Goal: Information Seeking & Learning: Find contact information

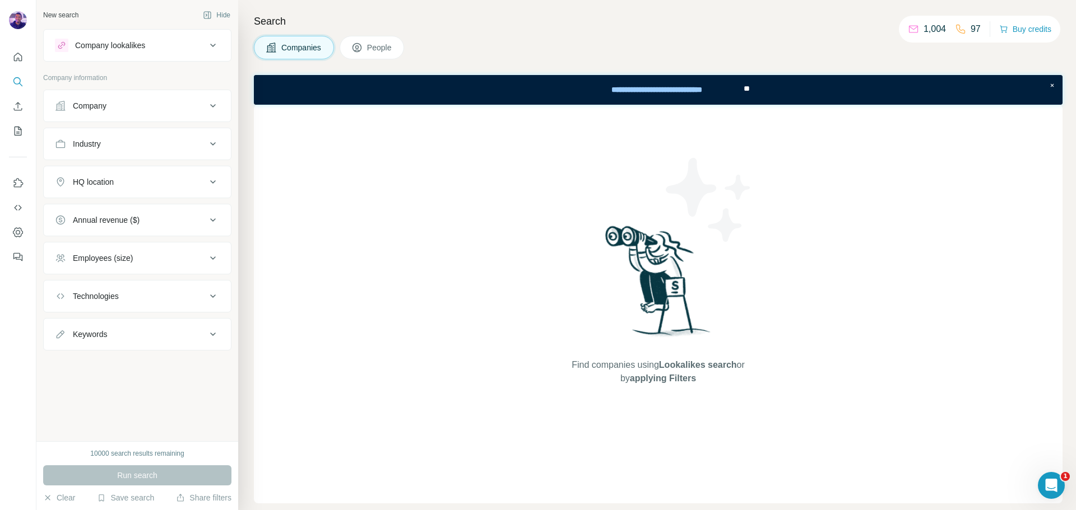
click at [146, 110] on div "Company" at bounding box center [130, 105] width 151 height 11
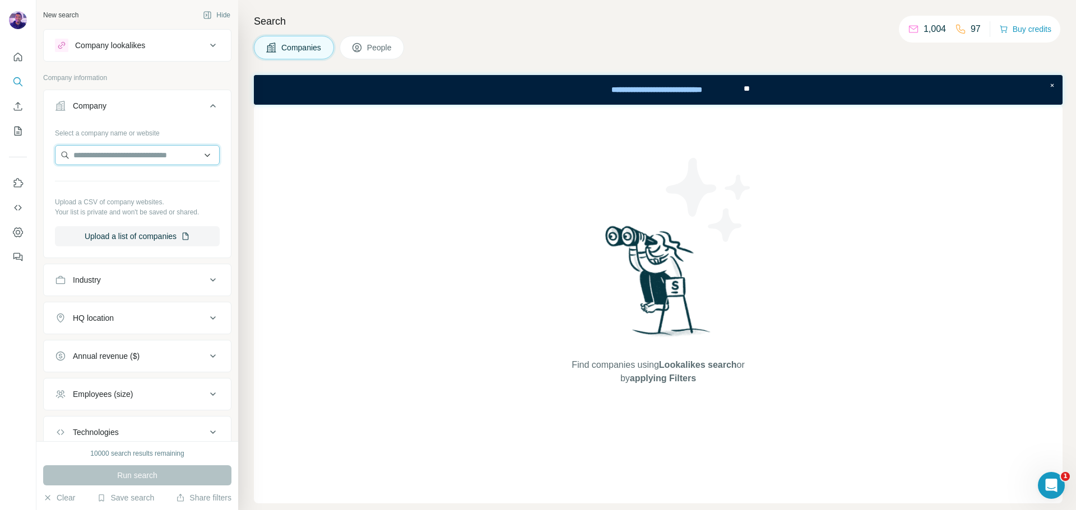
click at [160, 153] on input "text" at bounding box center [137, 155] width 165 height 20
paste input "**********"
type input "**********"
drag, startPoint x: 161, startPoint y: 155, endPoint x: 0, endPoint y: 121, distance: 164.3
click at [0, 121] on div "**********" at bounding box center [538, 255] width 1076 height 510
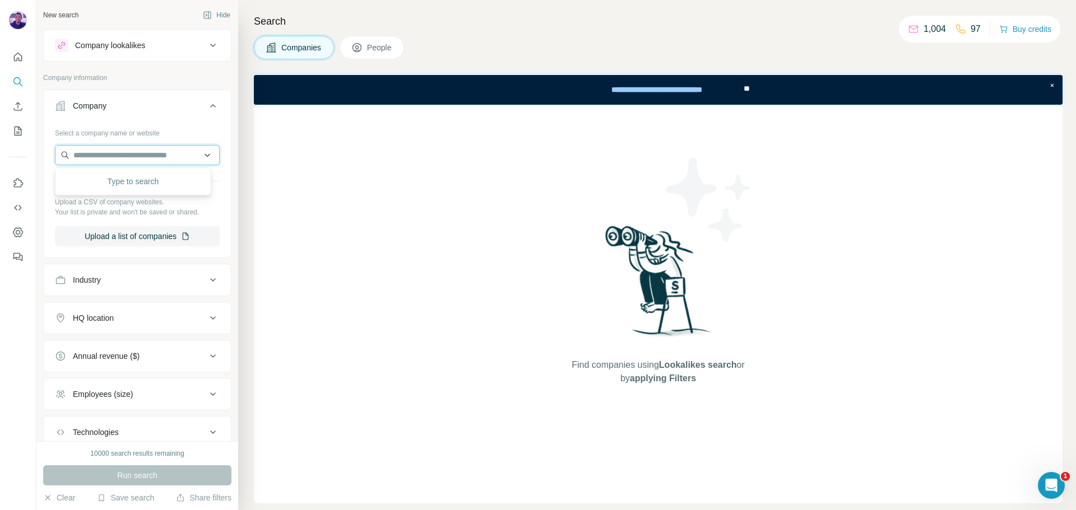
click at [155, 161] on input "text" at bounding box center [137, 155] width 165 height 20
paste input "**********"
drag, startPoint x: 167, startPoint y: 159, endPoint x: 106, endPoint y: 157, distance: 61.1
click at [106, 157] on input "**********" at bounding box center [137, 155] width 165 height 20
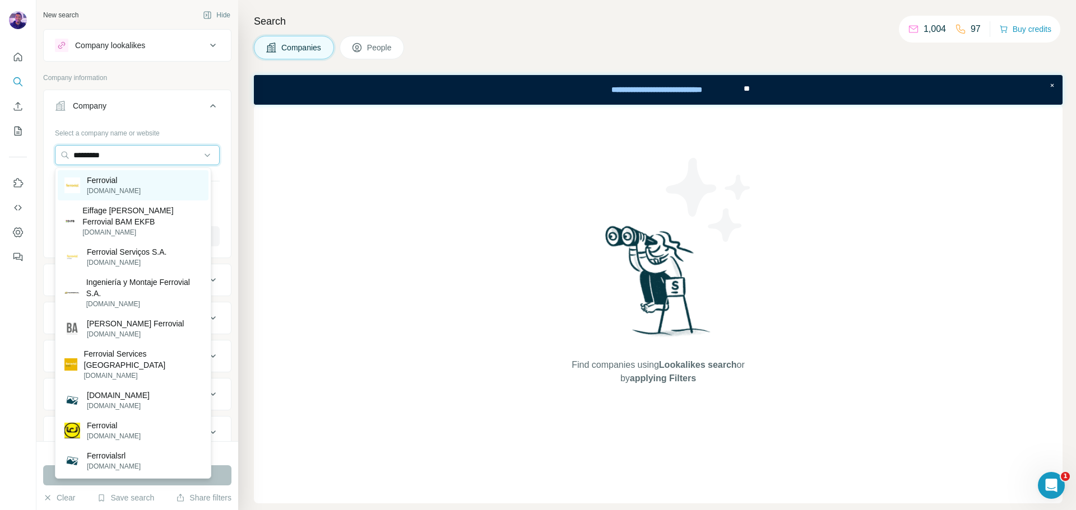
type input "*********"
click at [153, 191] on div "Ferrovial [DOMAIN_NAME]" at bounding box center [133, 185] width 151 height 30
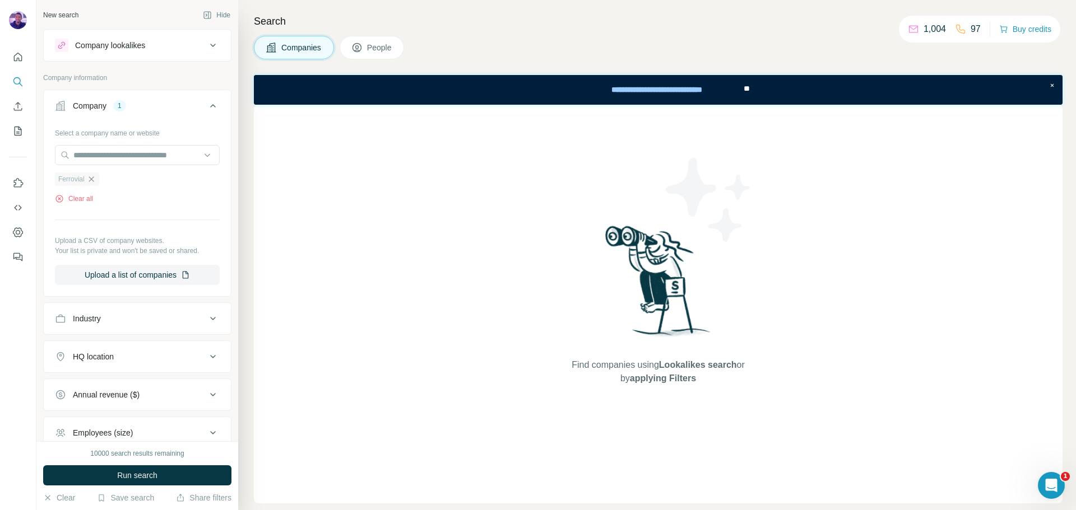
click at [94, 176] on icon "button" at bounding box center [91, 179] width 9 height 9
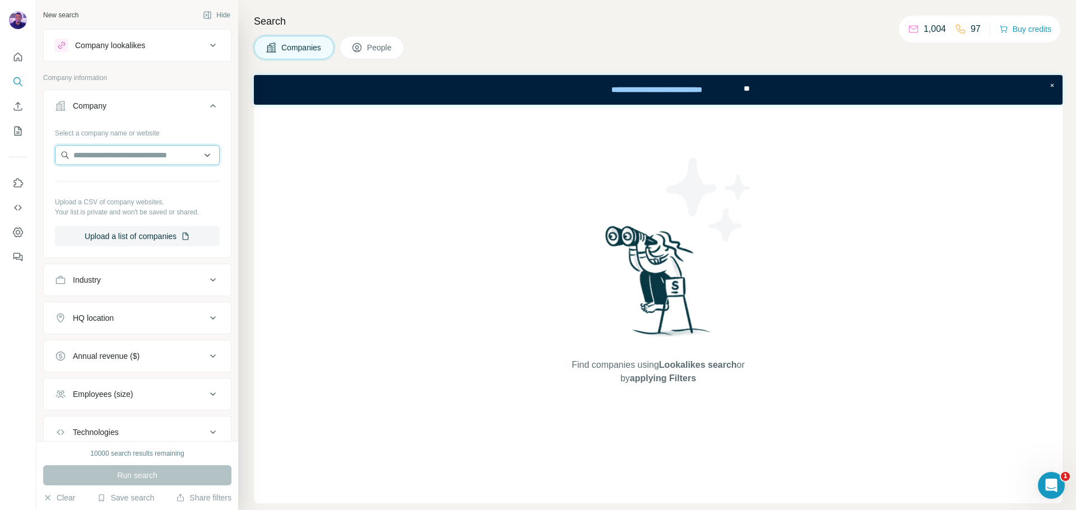
click at [102, 156] on input "text" at bounding box center [137, 155] width 165 height 20
paste input "**********"
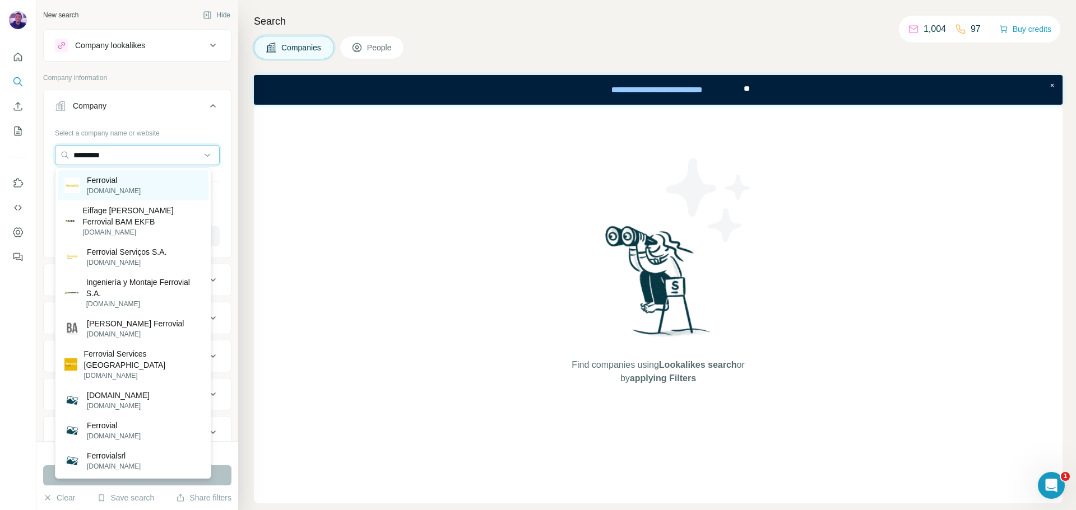
type input "*********"
click at [161, 179] on div "Ferrovial [DOMAIN_NAME]" at bounding box center [133, 185] width 151 height 30
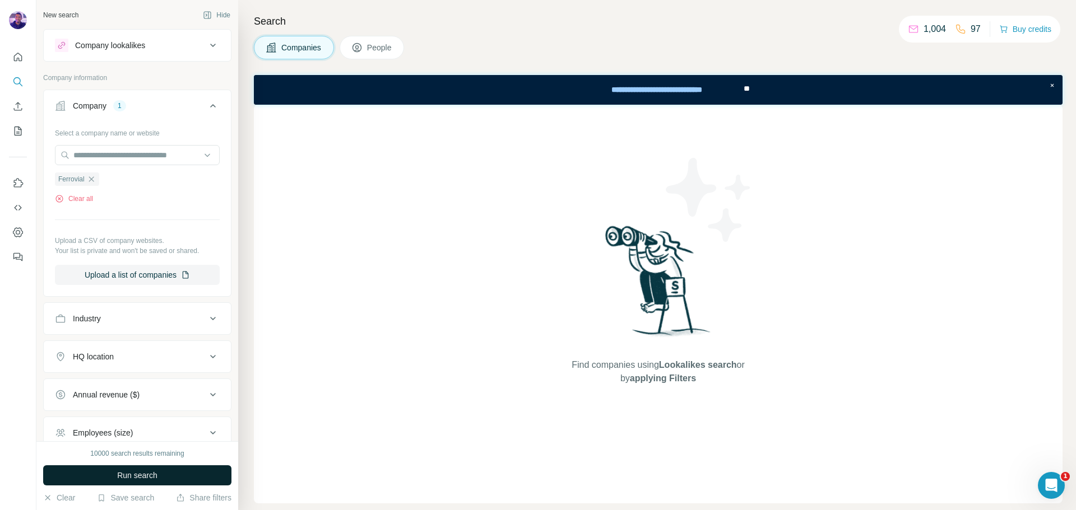
click at [161, 477] on button "Run search" at bounding box center [137, 476] width 188 height 20
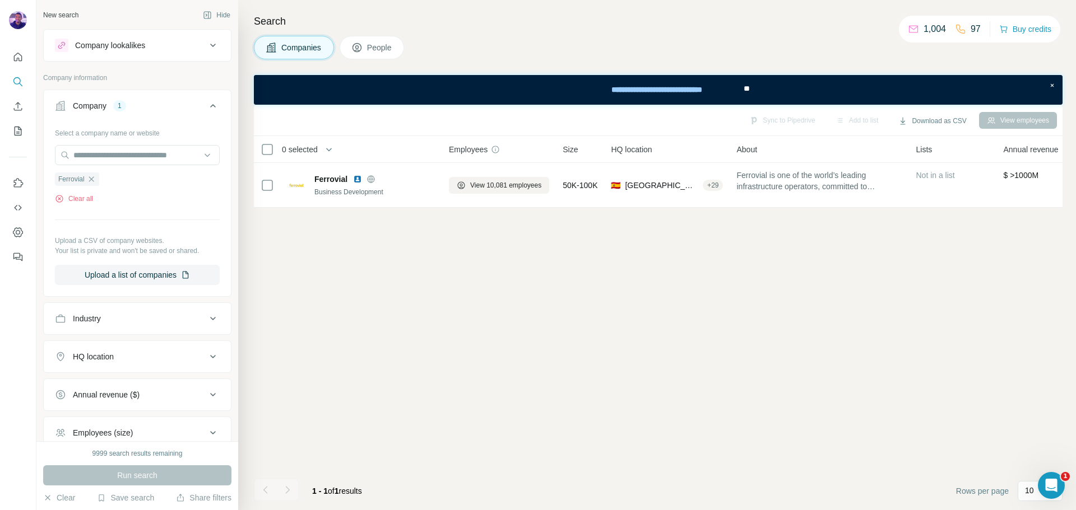
click at [389, 50] on span "People" at bounding box center [380, 47] width 26 height 11
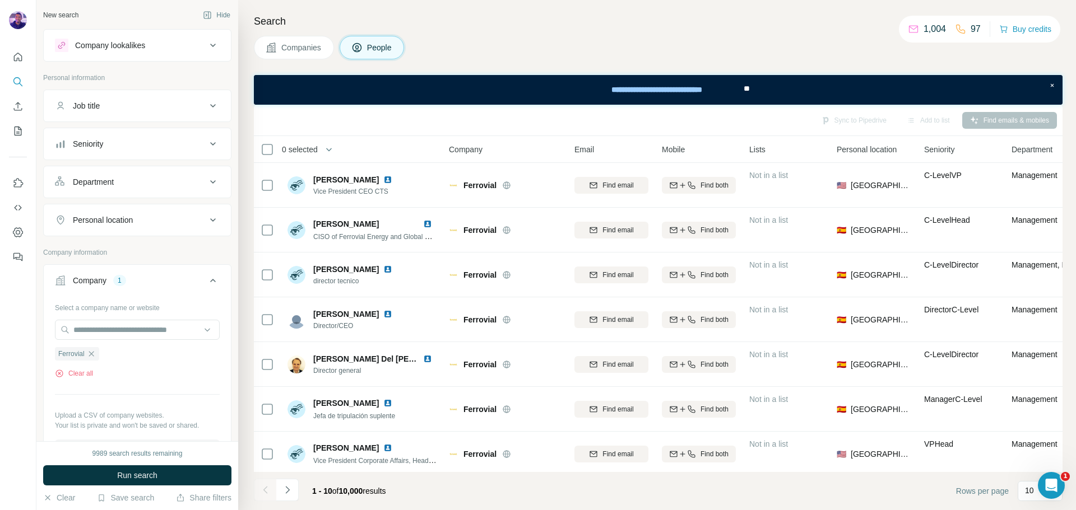
click at [148, 217] on div "Personal location" at bounding box center [130, 220] width 151 height 11
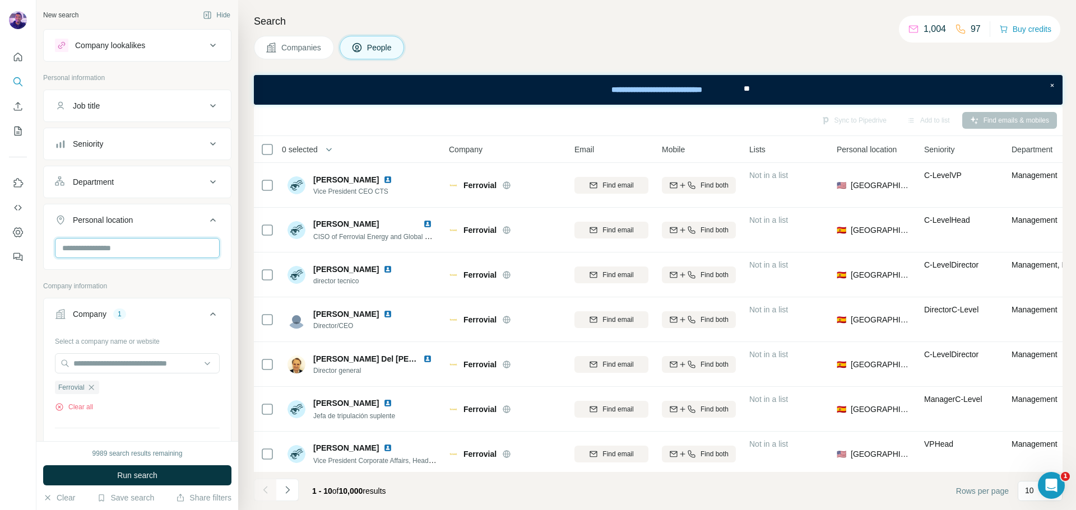
click at [187, 250] on input "text" at bounding box center [137, 248] width 165 height 20
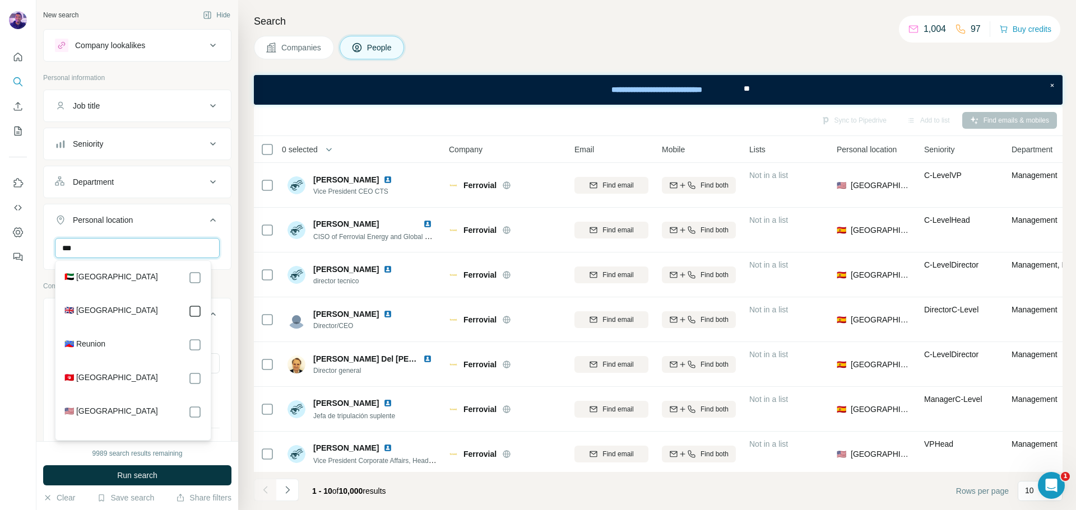
type input "***"
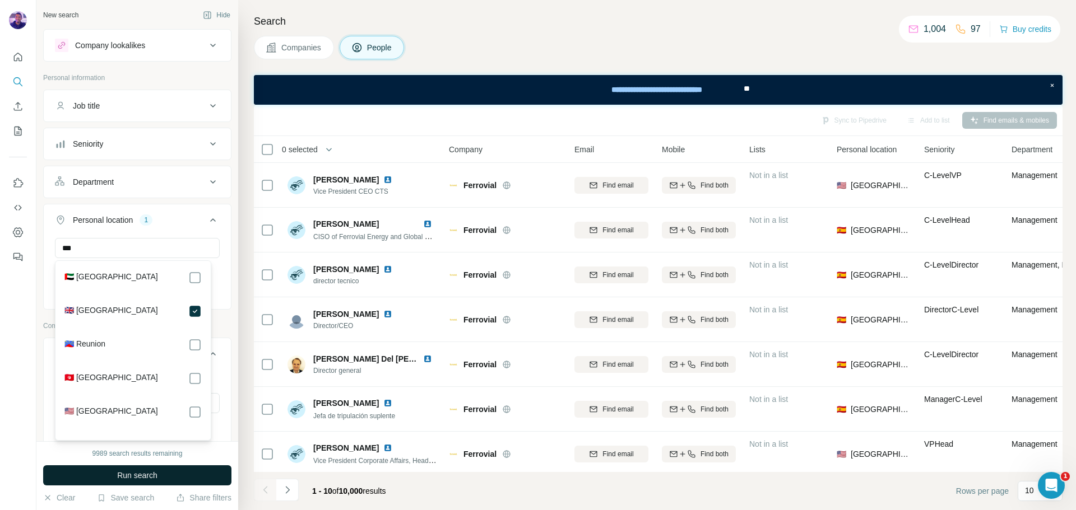
click at [182, 476] on button "Run search" at bounding box center [137, 476] width 188 height 20
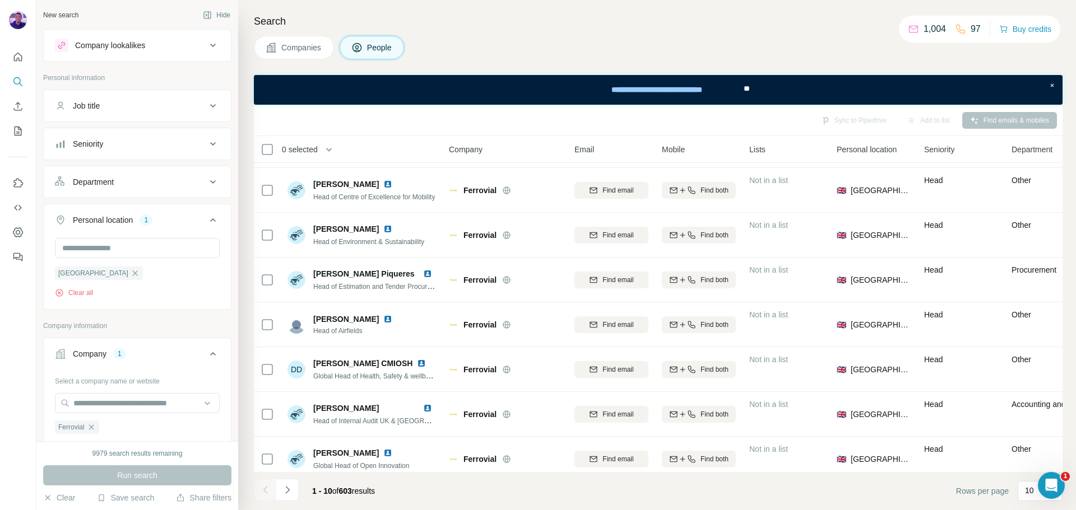
scroll to position [145, 0]
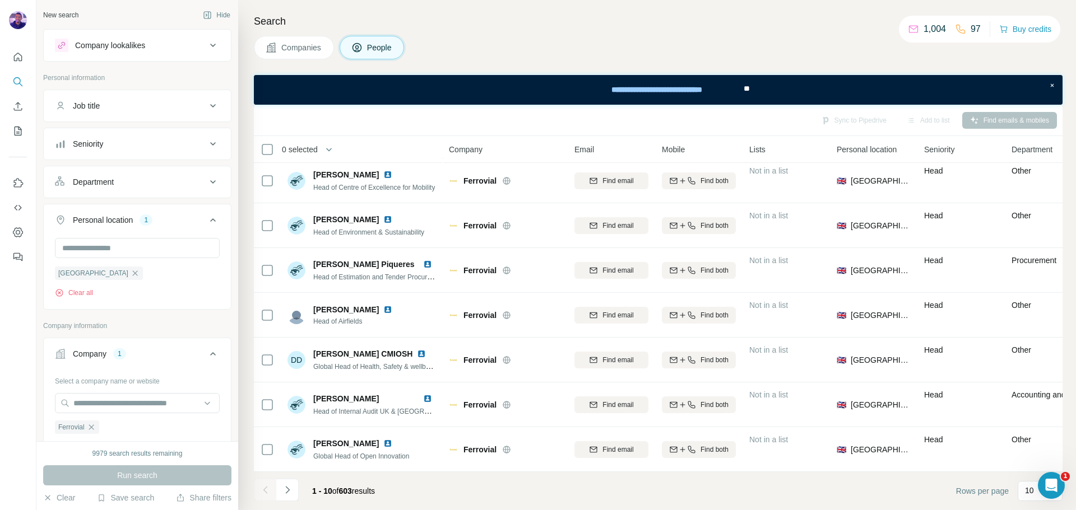
click at [166, 145] on div "Seniority" at bounding box center [130, 143] width 151 height 11
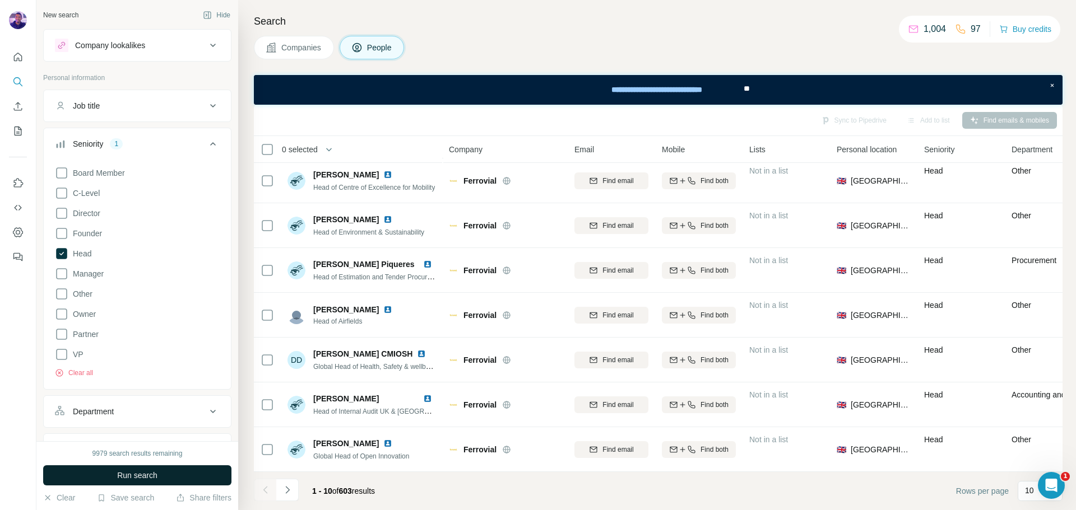
click at [160, 475] on button "Run search" at bounding box center [137, 476] width 188 height 20
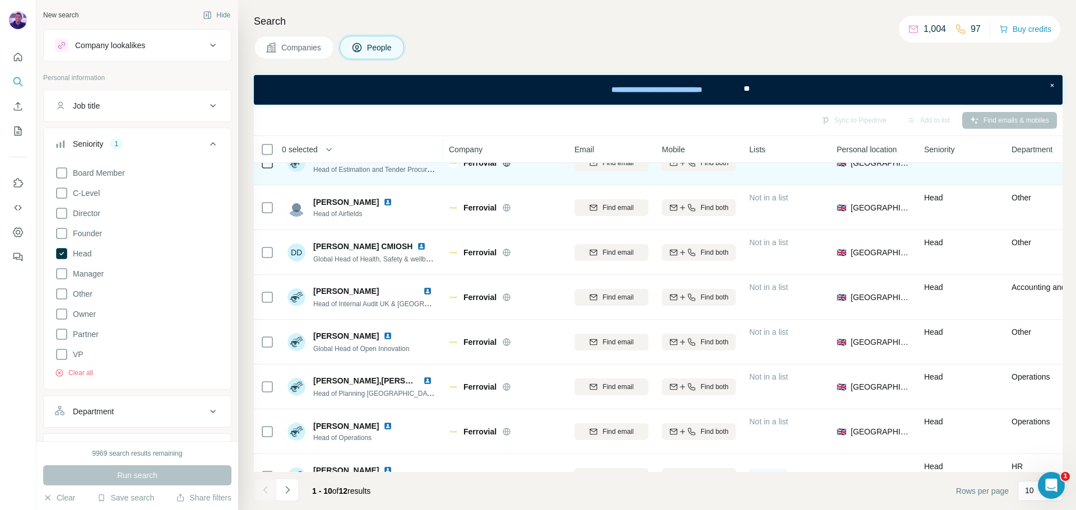
scroll to position [145, 0]
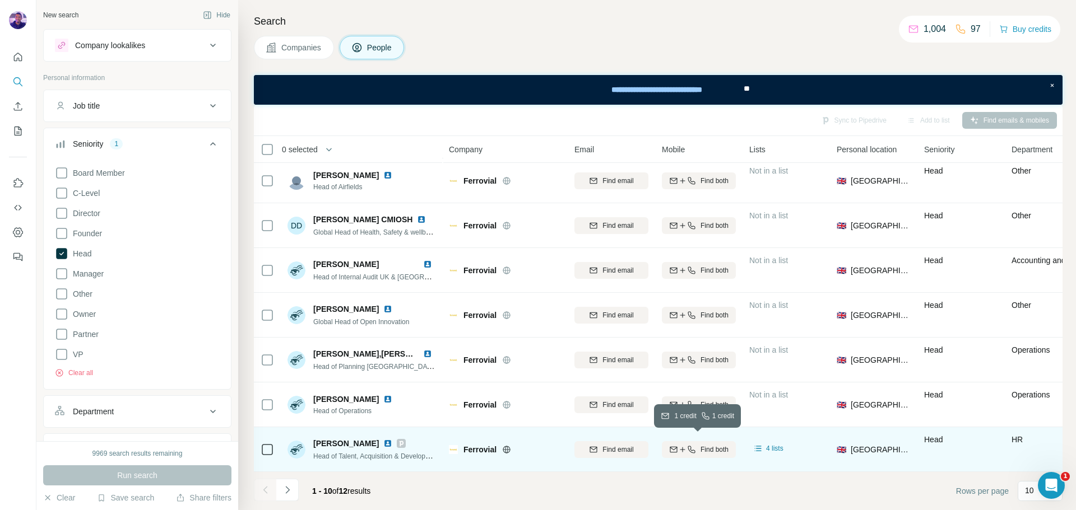
click at [703, 445] on span "Find both" at bounding box center [714, 450] width 28 height 10
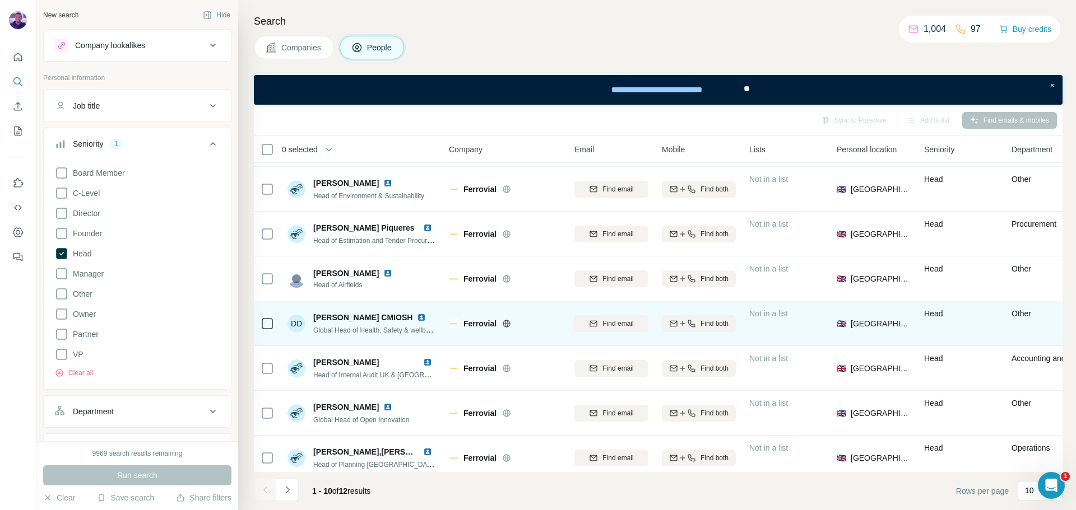
scroll to position [0, 0]
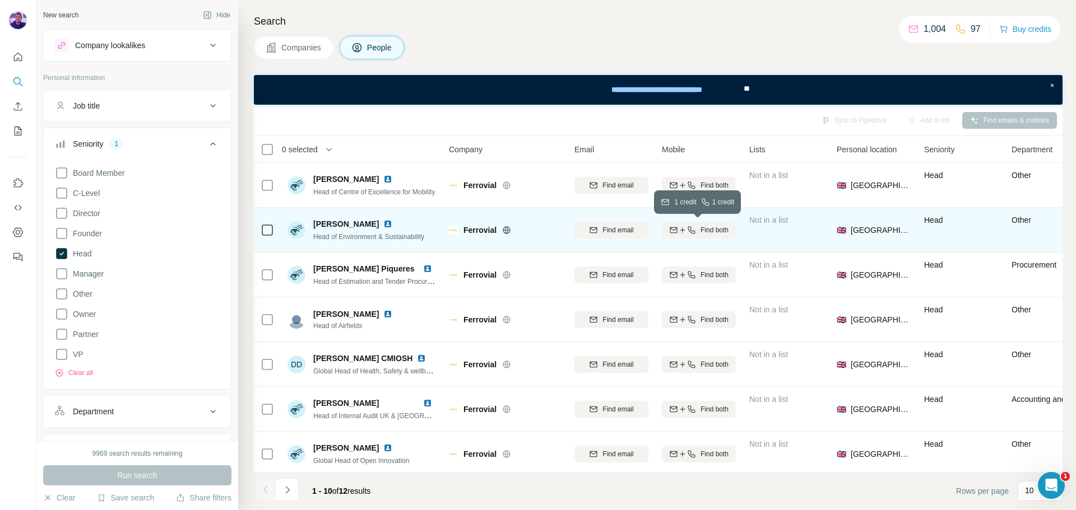
click at [683, 231] on icon "button" at bounding box center [682, 230] width 9 height 9
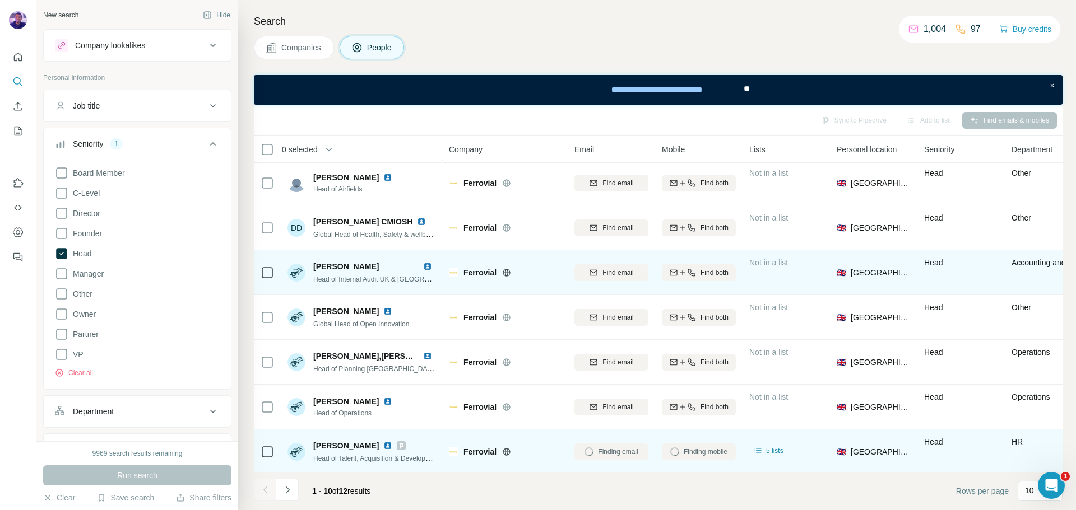
scroll to position [145, 0]
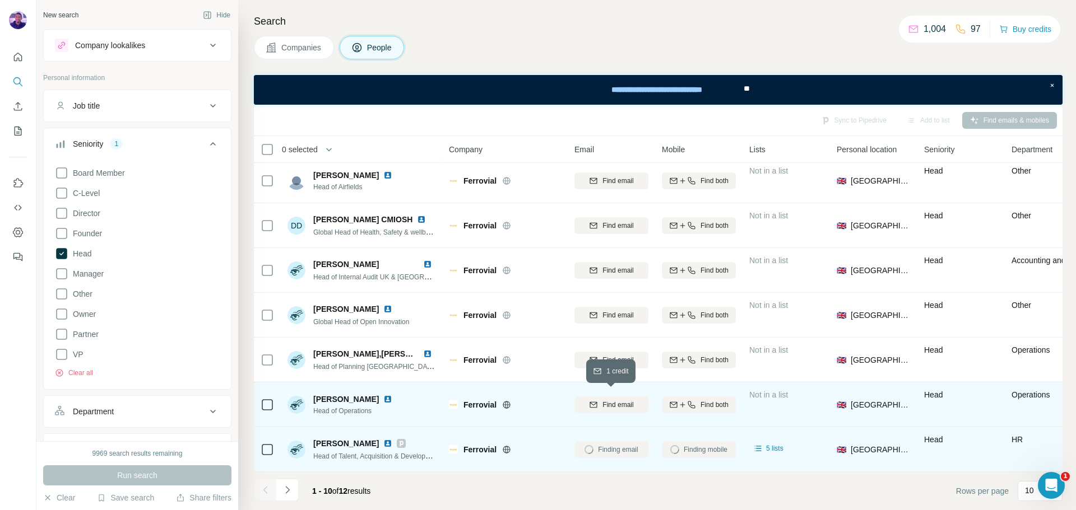
click at [622, 400] on span "Find email" at bounding box center [617, 405] width 31 height 10
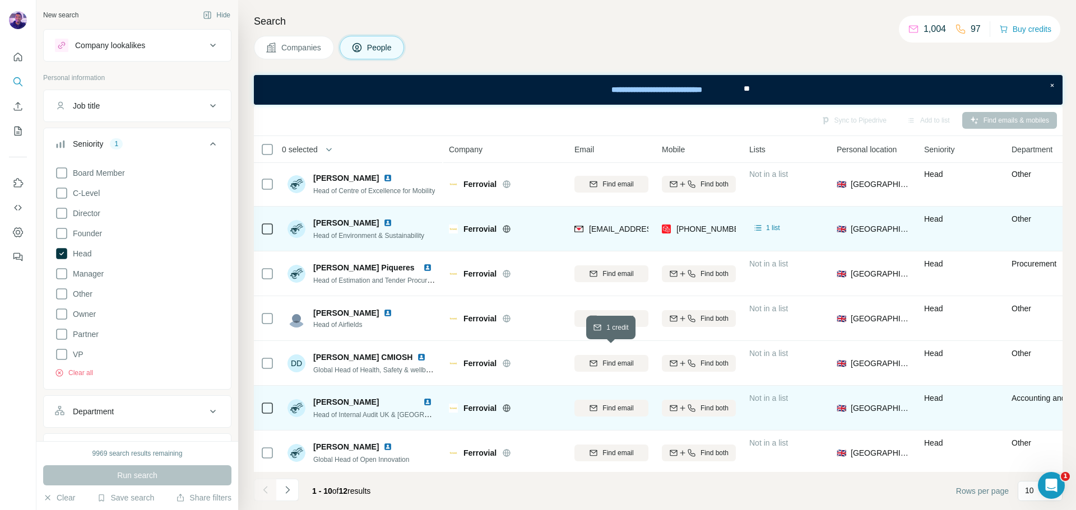
scroll to position [0, 0]
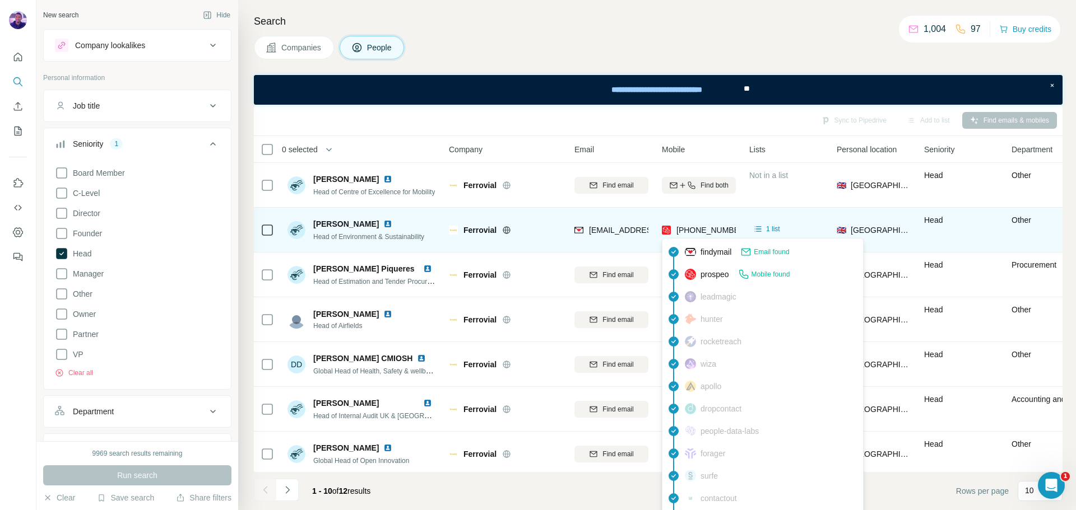
click at [688, 230] on span "[PHONE_NUMBER]" at bounding box center [711, 230] width 71 height 9
copy span "447769340619"
click at [383, 225] on img at bounding box center [387, 224] width 9 height 9
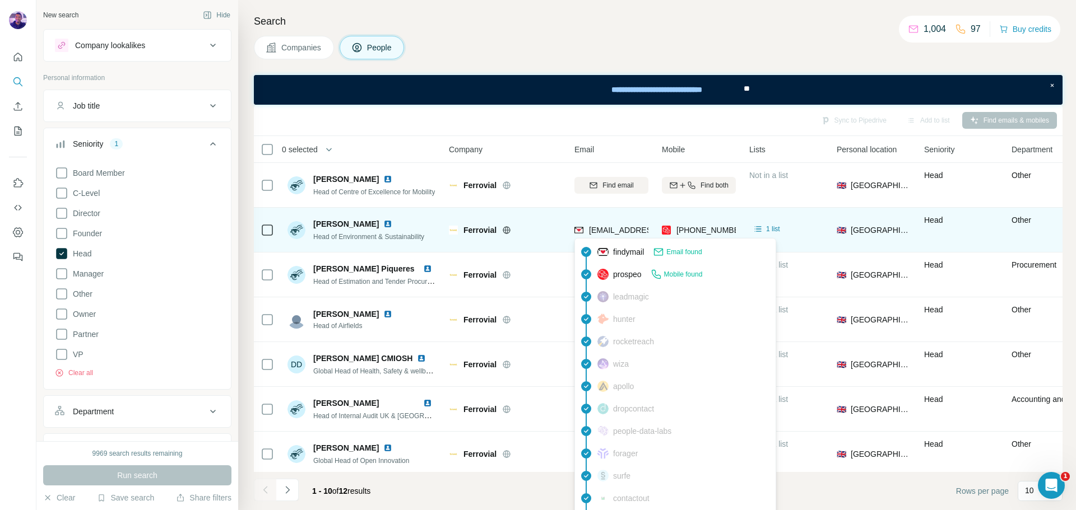
click at [604, 229] on span "[EMAIL_ADDRESS][PERSON_NAME][DOMAIN_NAME]" at bounding box center [687, 230] width 197 height 9
copy span "[EMAIL_ADDRESS][PERSON_NAME][DOMAIN_NAME]"
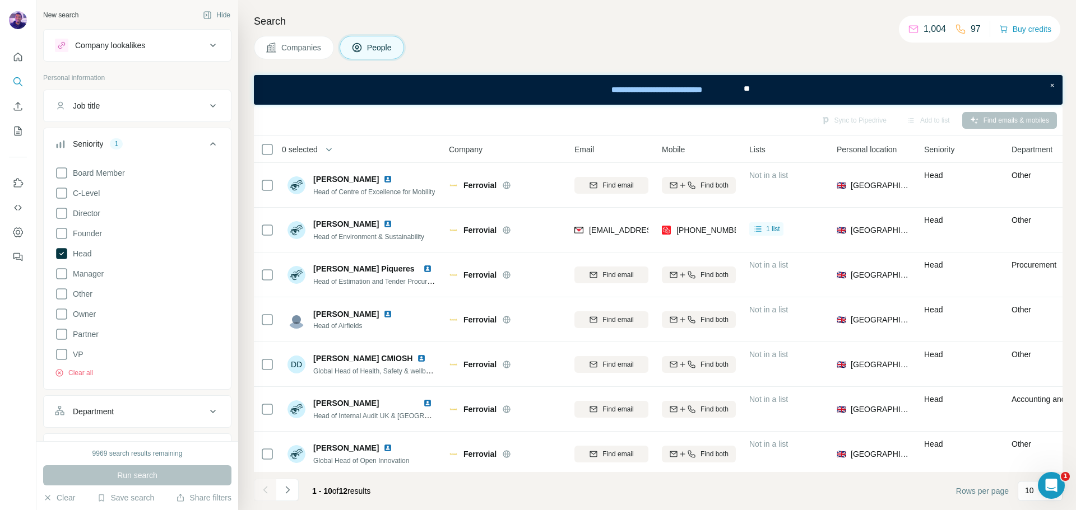
drag, startPoint x: 559, startPoint y: 109, endPoint x: 553, endPoint y: 118, distance: 10.6
click at [559, 110] on div "Sync to Pipedrive Add to list Find emails & mobiles" at bounding box center [658, 120] width 808 height 31
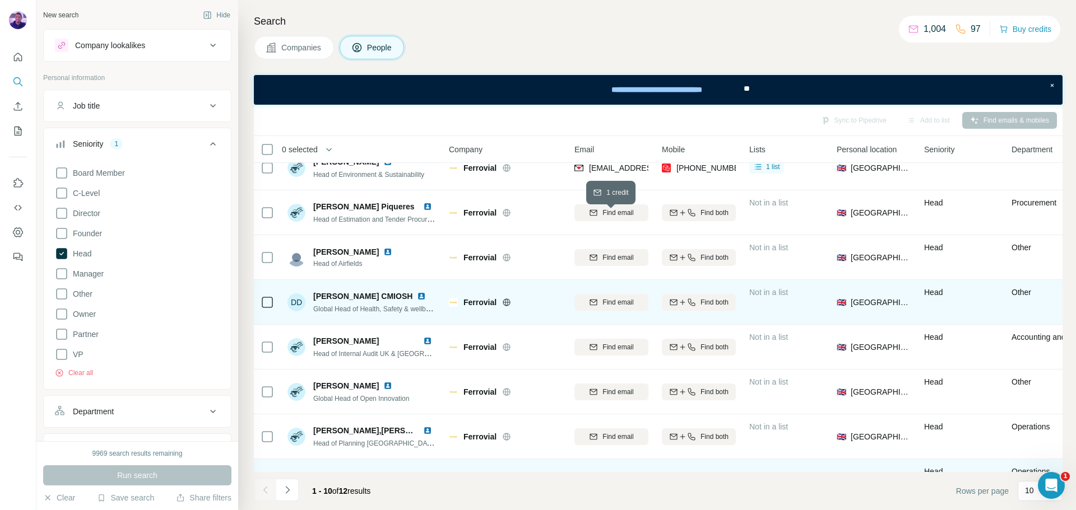
scroll to position [145, 0]
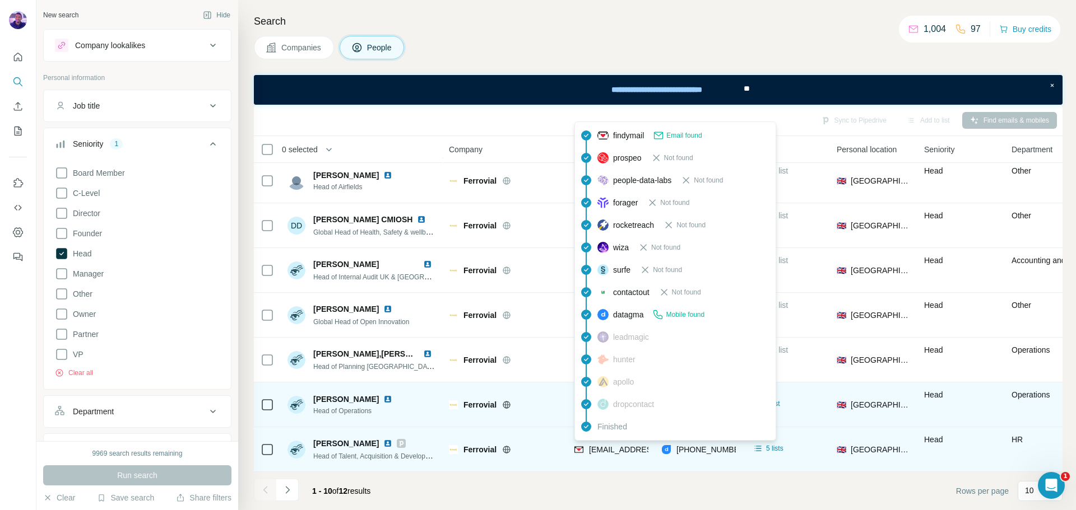
click at [589, 446] on span "[EMAIL_ADDRESS][DOMAIN_NAME]" at bounding box center [655, 449] width 133 height 9
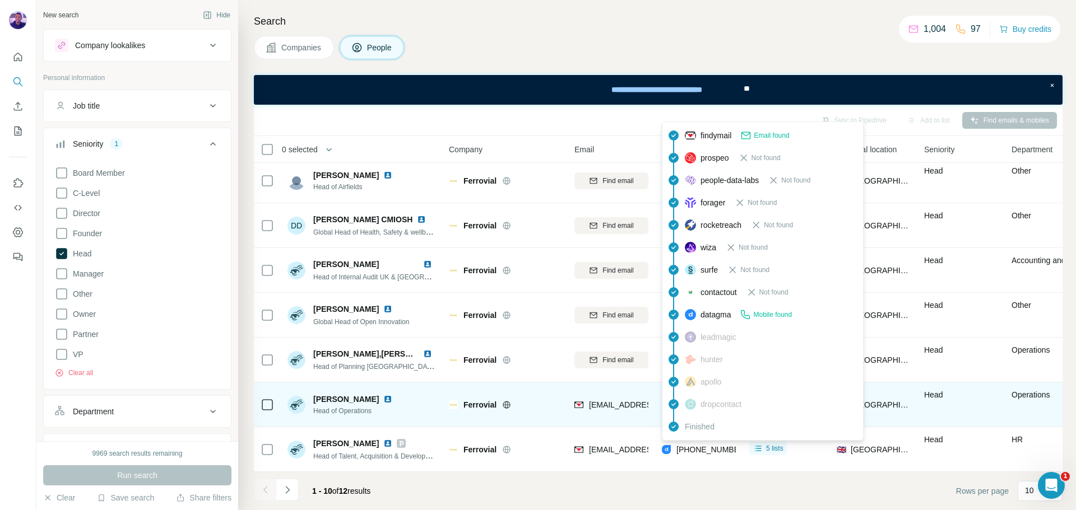
click at [700, 445] on span "[PHONE_NUMBER]" at bounding box center [711, 449] width 71 height 9
copy span "447807084462"
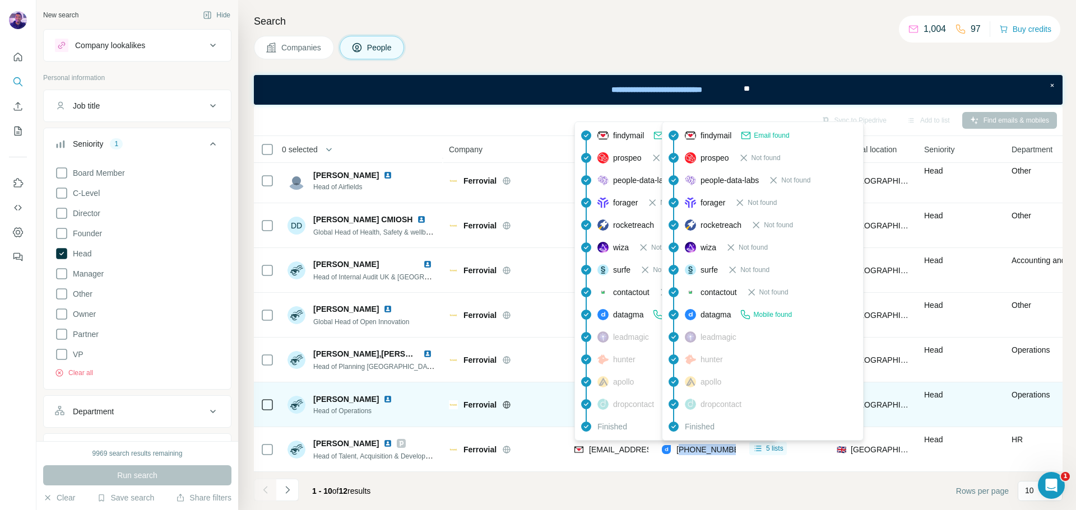
click at [633, 445] on span "[EMAIL_ADDRESS][DOMAIN_NAME]" at bounding box center [655, 449] width 133 height 9
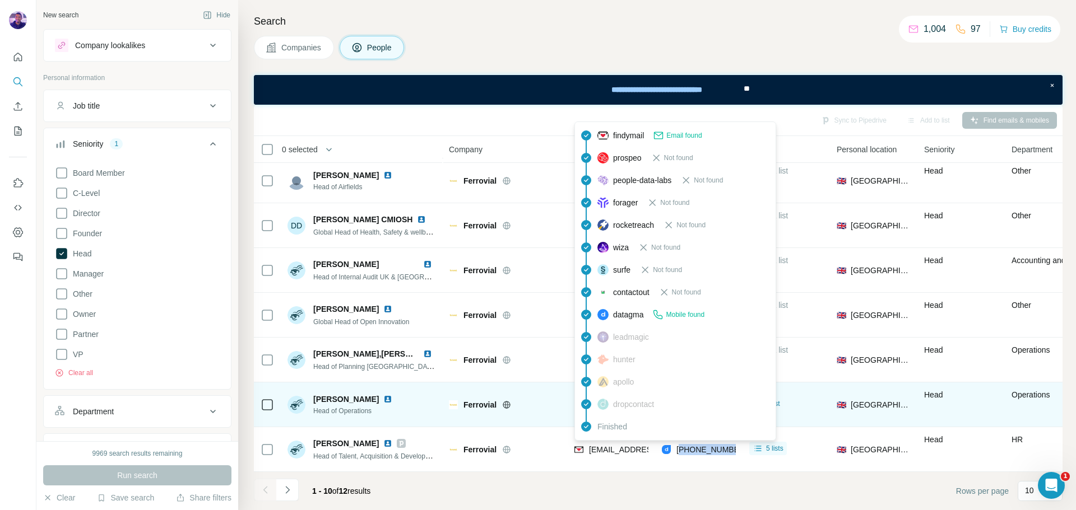
click at [633, 445] on span "[EMAIL_ADDRESS][DOMAIN_NAME]" at bounding box center [655, 449] width 133 height 9
click at [632, 445] on span "[EMAIL_ADDRESS][DOMAIN_NAME]" at bounding box center [655, 449] width 133 height 9
copy span "[EMAIL_ADDRESS][DOMAIN_NAME]"
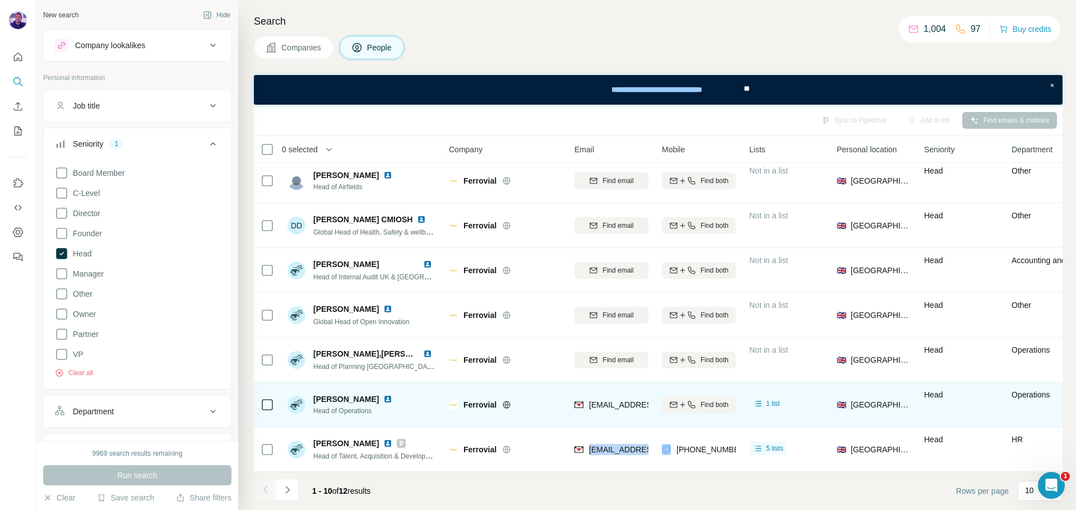
click at [383, 439] on img at bounding box center [387, 443] width 9 height 9
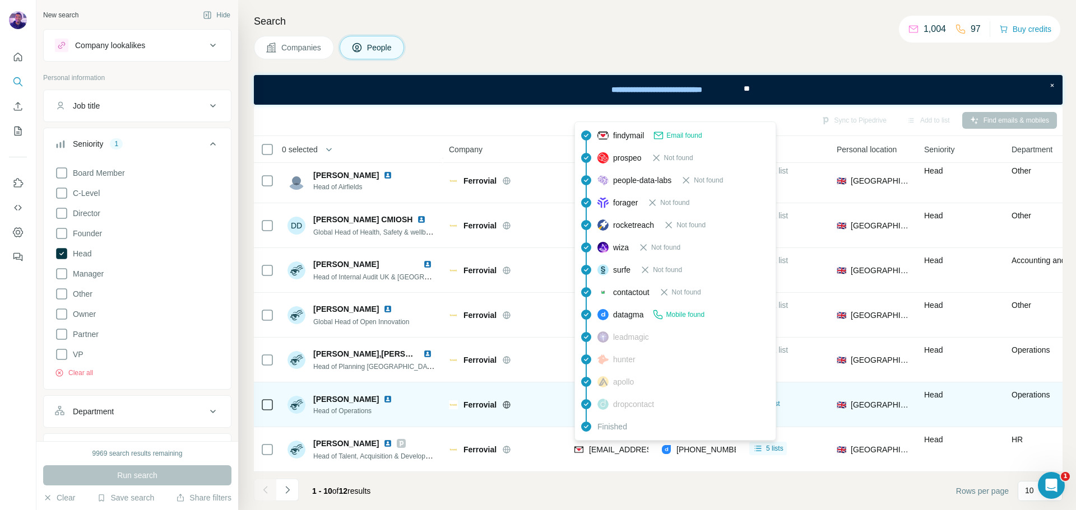
drag, startPoint x: 629, startPoint y: 440, endPoint x: 603, endPoint y: 443, distance: 25.9
click at [602, 449] on div "[EMAIL_ADDRESS][DOMAIN_NAME]" at bounding box center [655, 449] width 133 height 11
click at [604, 445] on span "[EMAIL_ADDRESS][DOMAIN_NAME]" at bounding box center [655, 449] width 133 height 9
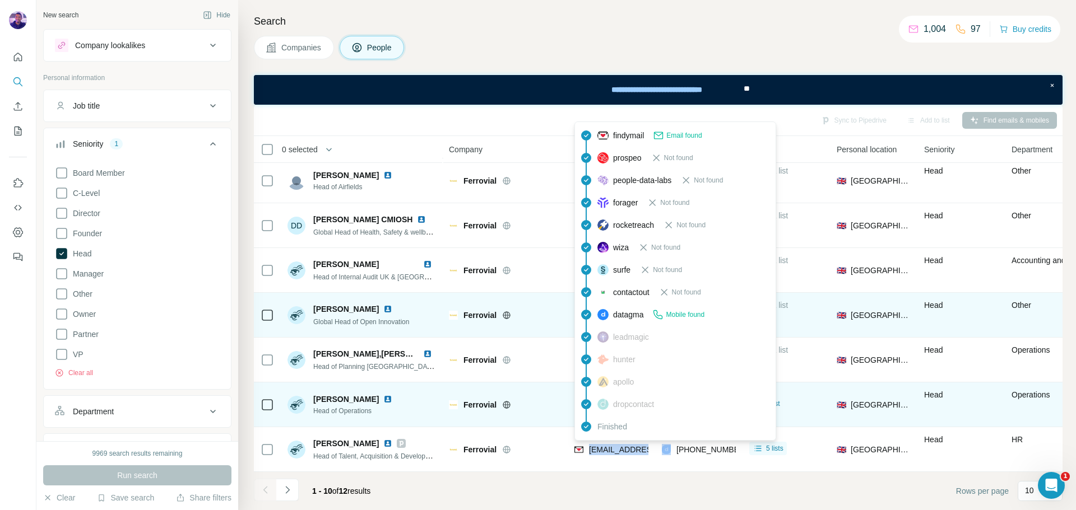
copy span "[EMAIL_ADDRESS][DOMAIN_NAME]"
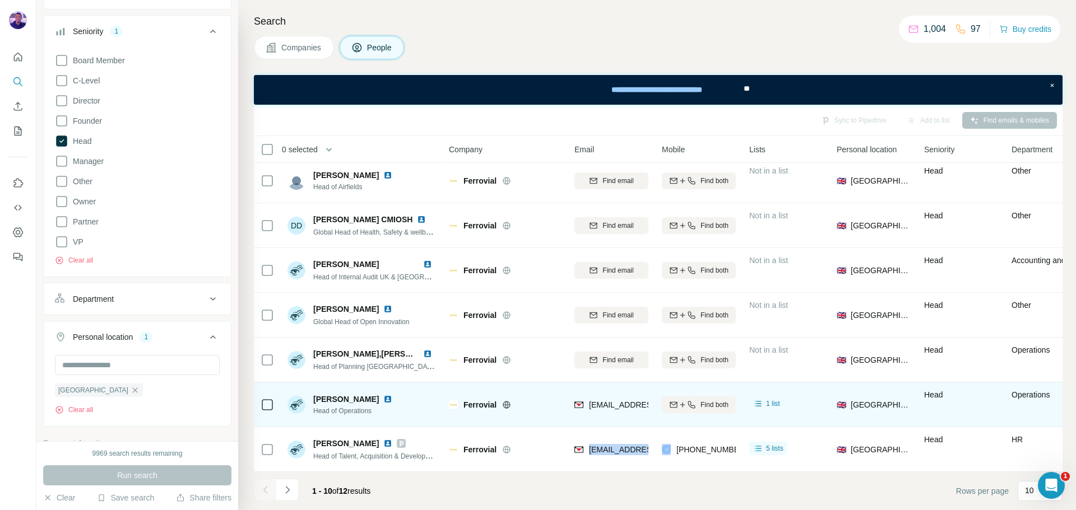
scroll to position [112, 0]
drag, startPoint x: 64, startPoint y: 139, endPoint x: 138, endPoint y: 278, distance: 157.4
click at [64, 139] on icon at bounding box center [61, 141] width 11 height 11
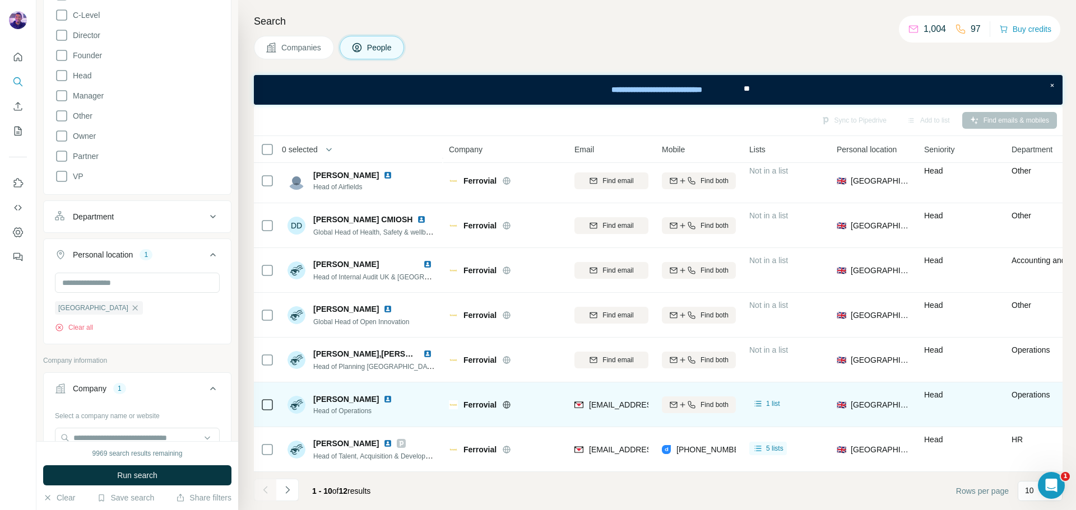
scroll to position [280, 0]
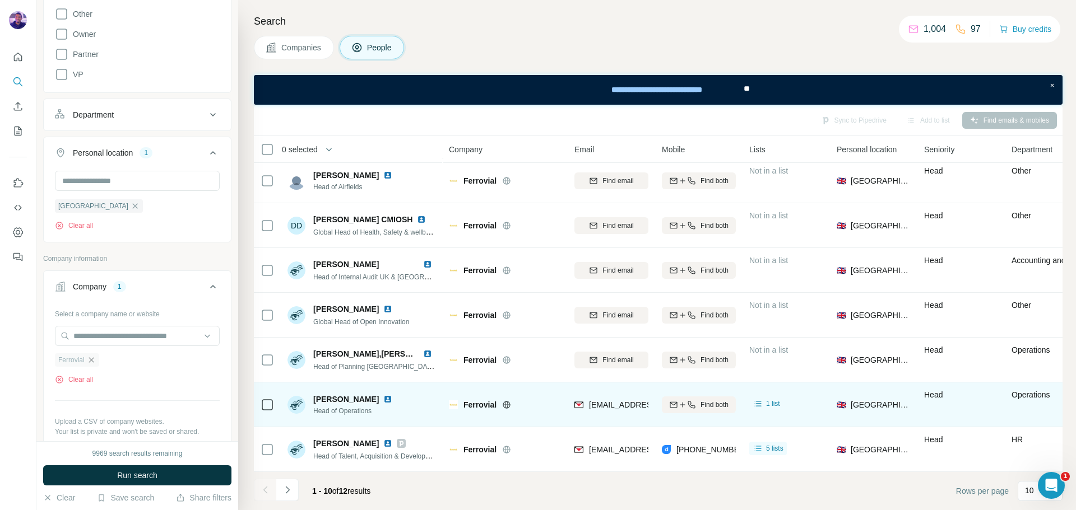
click at [94, 357] on icon "button" at bounding box center [91, 360] width 9 height 9
click at [91, 336] on input "text" at bounding box center [137, 336] width 165 height 20
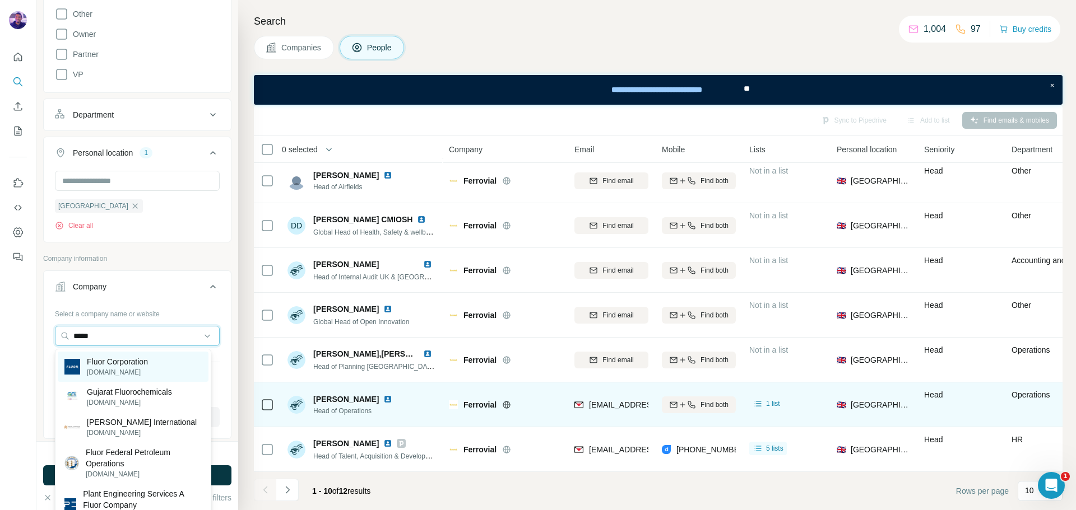
type input "*****"
click at [144, 361] on p "Fluor Corporation" at bounding box center [117, 361] width 61 height 11
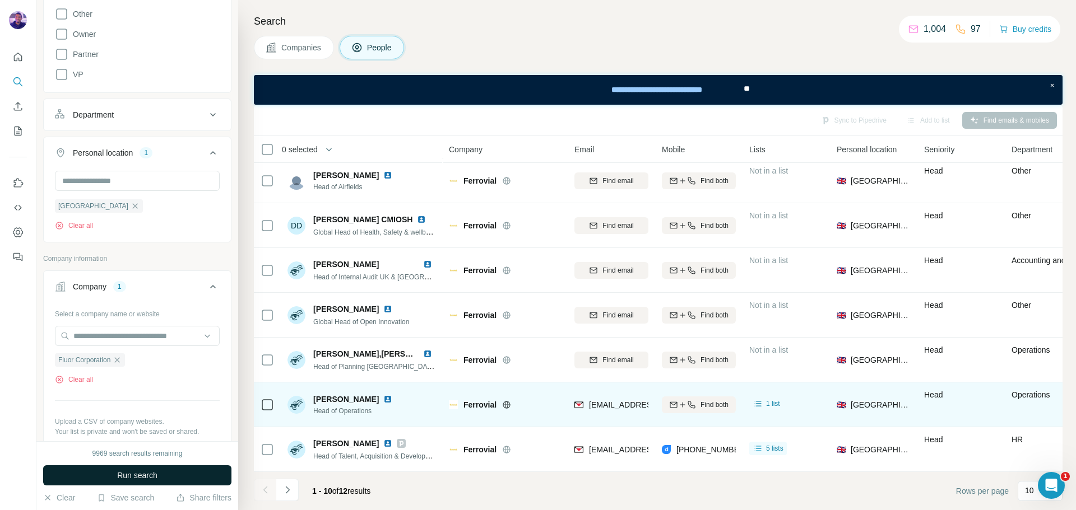
click at [192, 471] on button "Run search" at bounding box center [137, 476] width 188 height 20
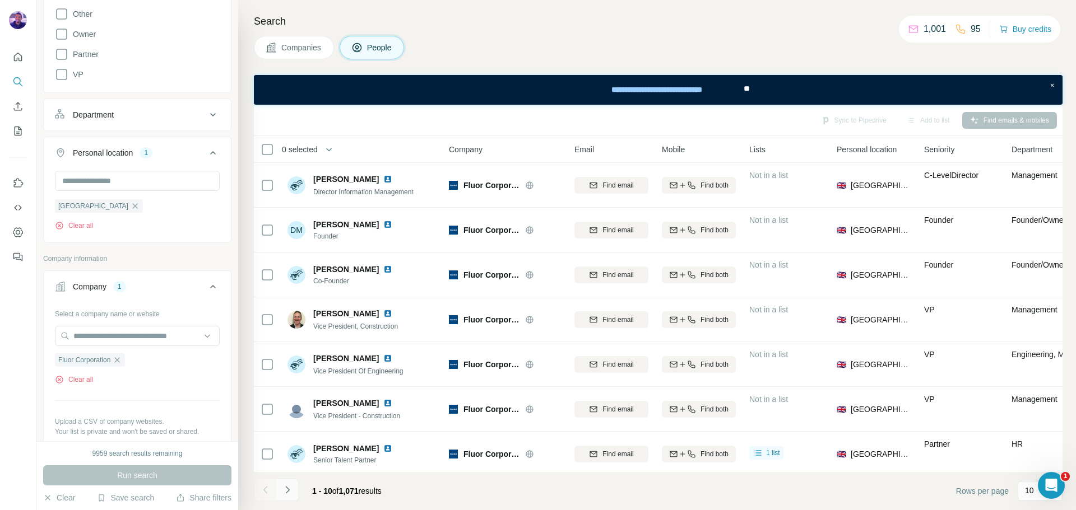
click at [294, 494] on button "Navigate to next page" at bounding box center [287, 490] width 22 height 22
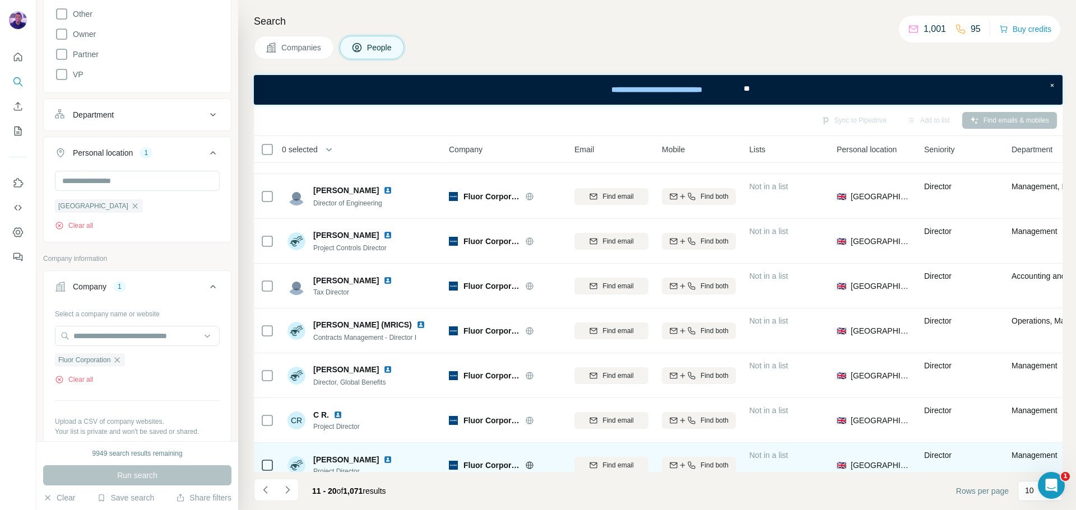
scroll to position [145, 0]
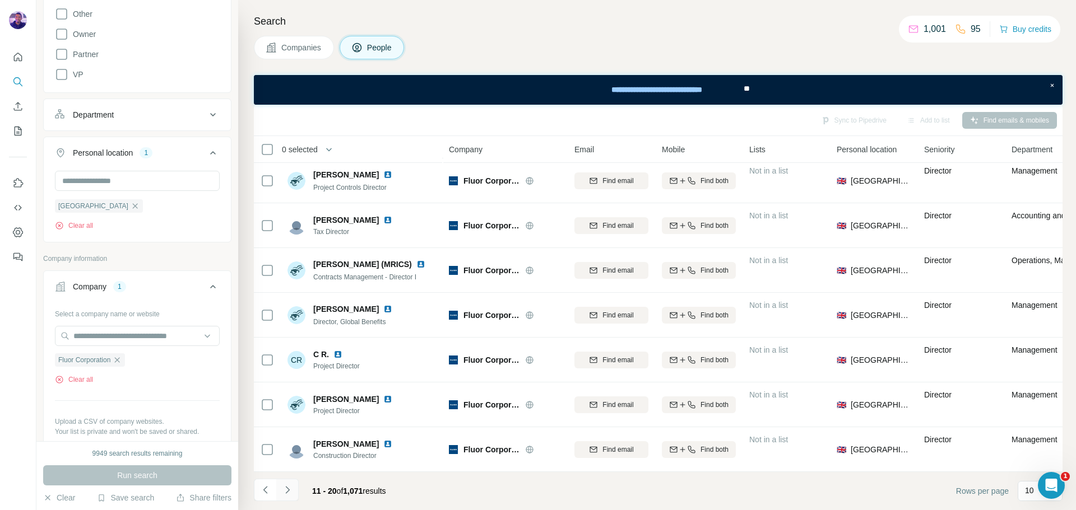
click at [290, 490] on icon "Navigate to next page" at bounding box center [287, 490] width 11 height 11
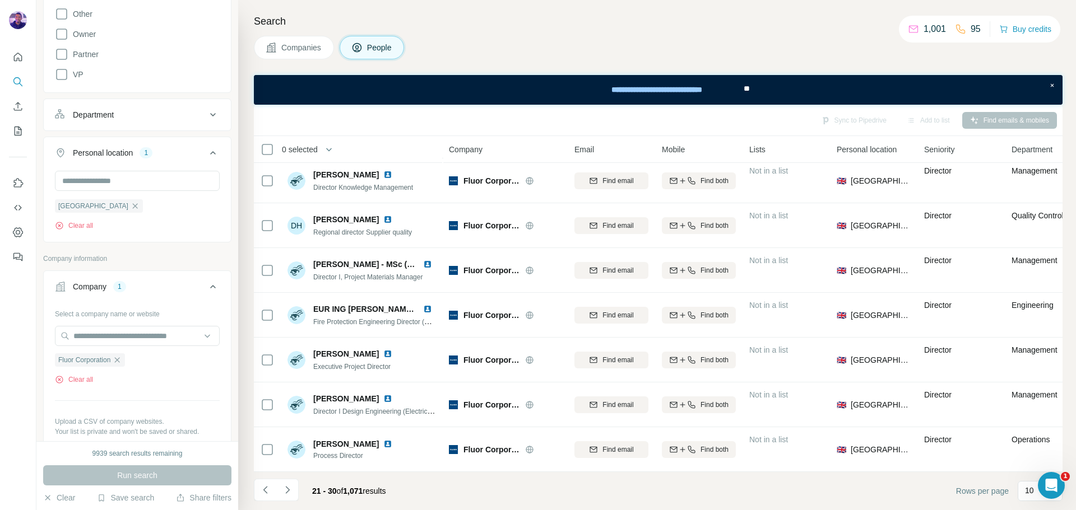
click at [288, 495] on icon "Navigate to next page" at bounding box center [287, 490] width 11 height 11
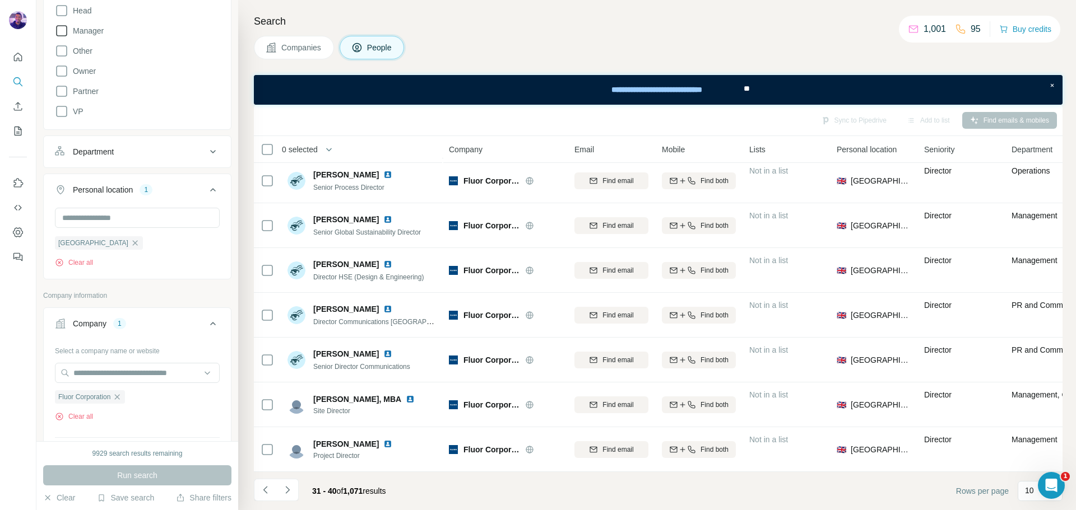
scroll to position [224, 0]
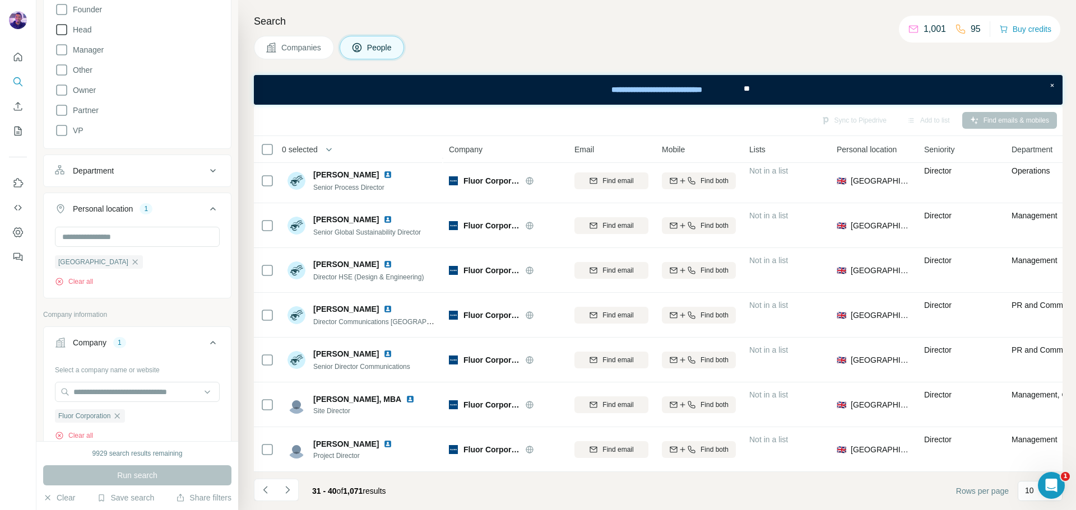
click at [64, 30] on icon at bounding box center [61, 29] width 13 height 13
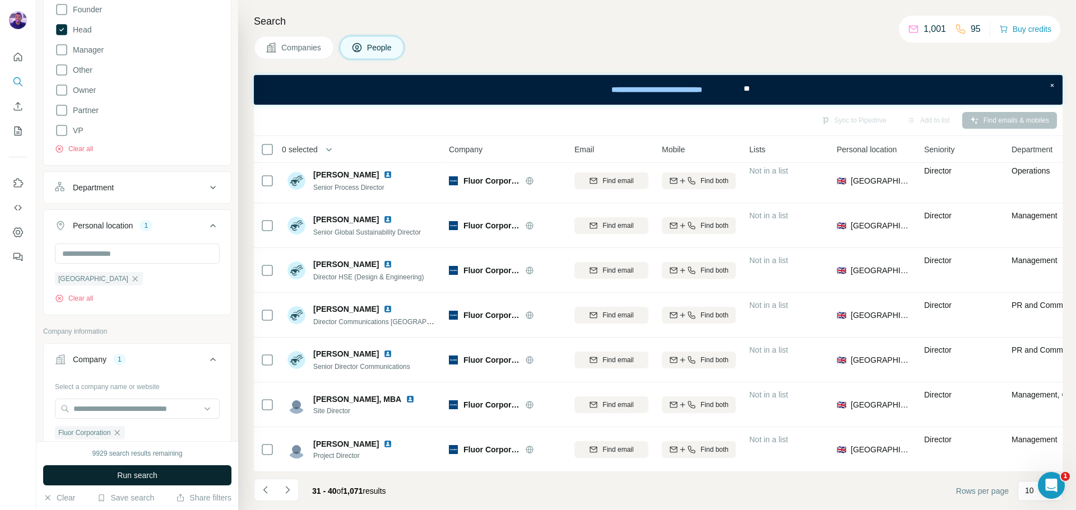
click at [191, 469] on button "Run search" at bounding box center [137, 476] width 188 height 20
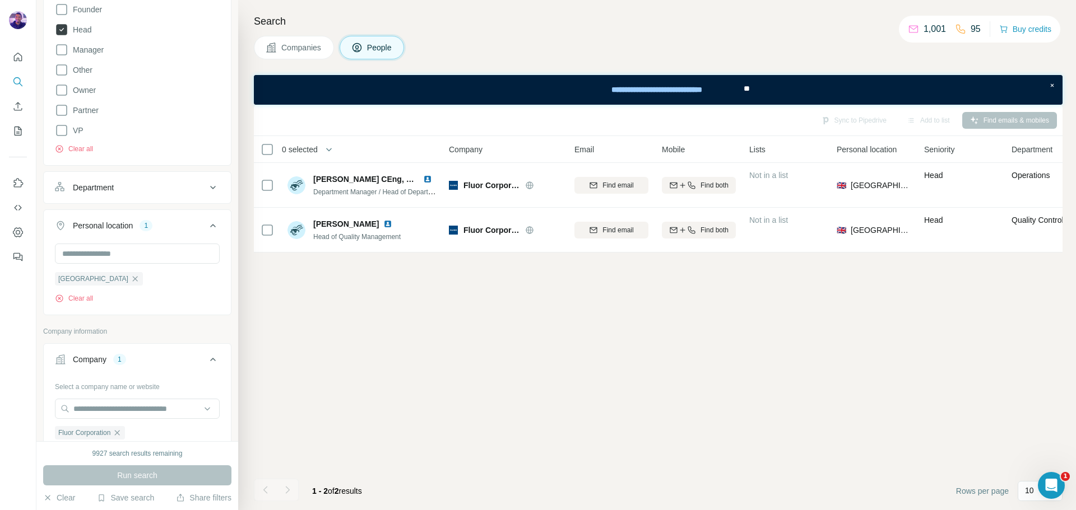
click at [66, 31] on icon at bounding box center [61, 29] width 11 height 11
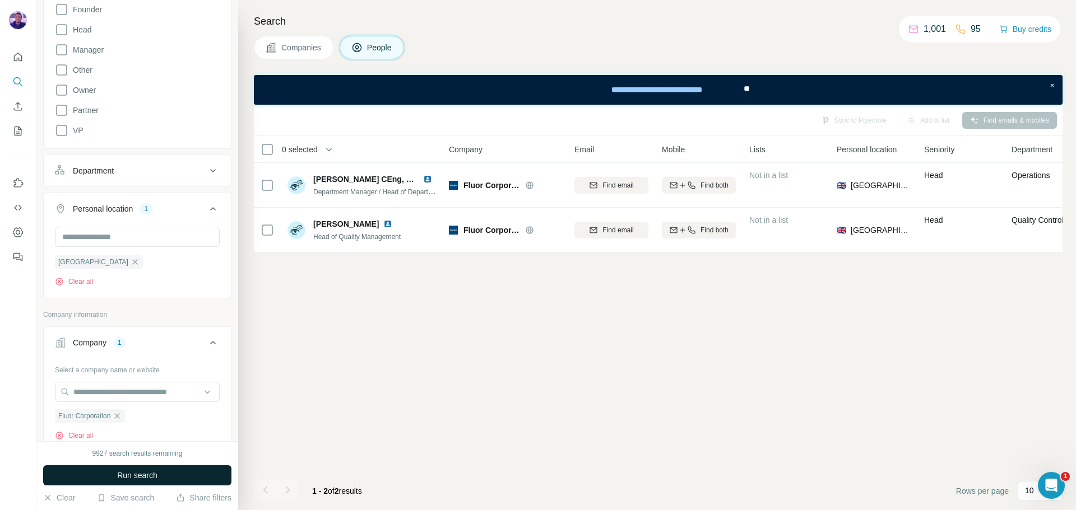
click at [197, 478] on button "Run search" at bounding box center [137, 476] width 188 height 20
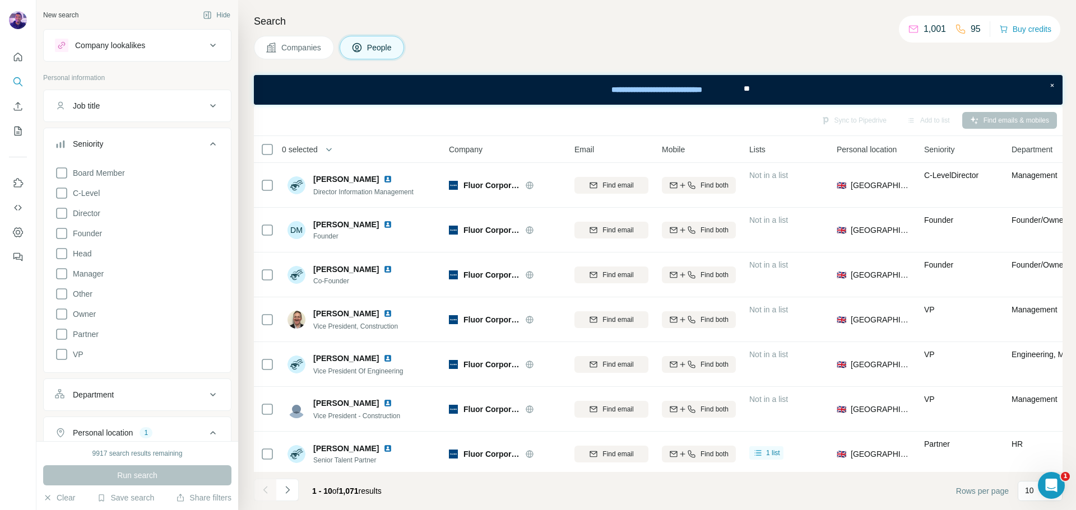
click at [133, 110] on div "Job title" at bounding box center [130, 105] width 151 height 11
click at [133, 140] on input "text" at bounding box center [126, 134] width 142 height 20
type input "*****"
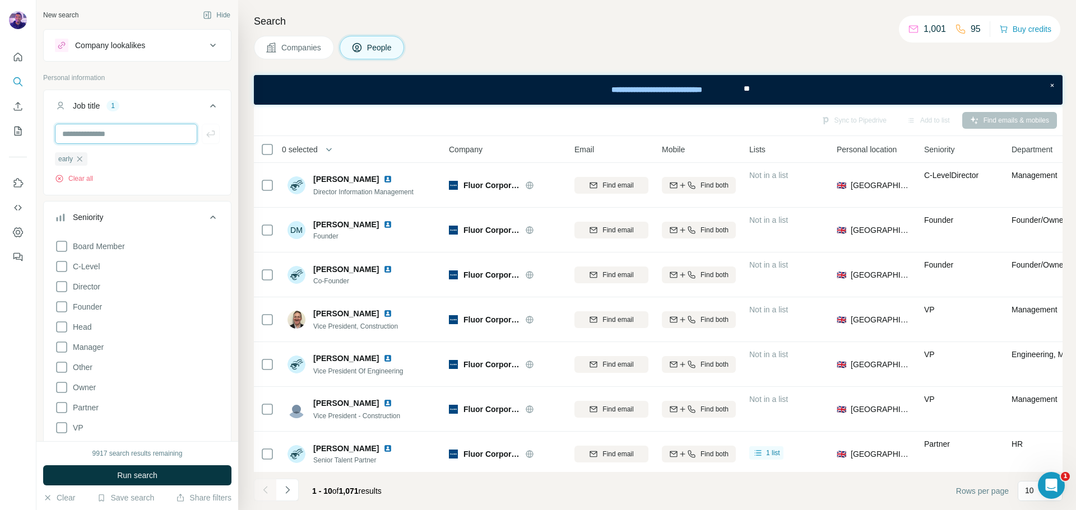
scroll to position [386, 0]
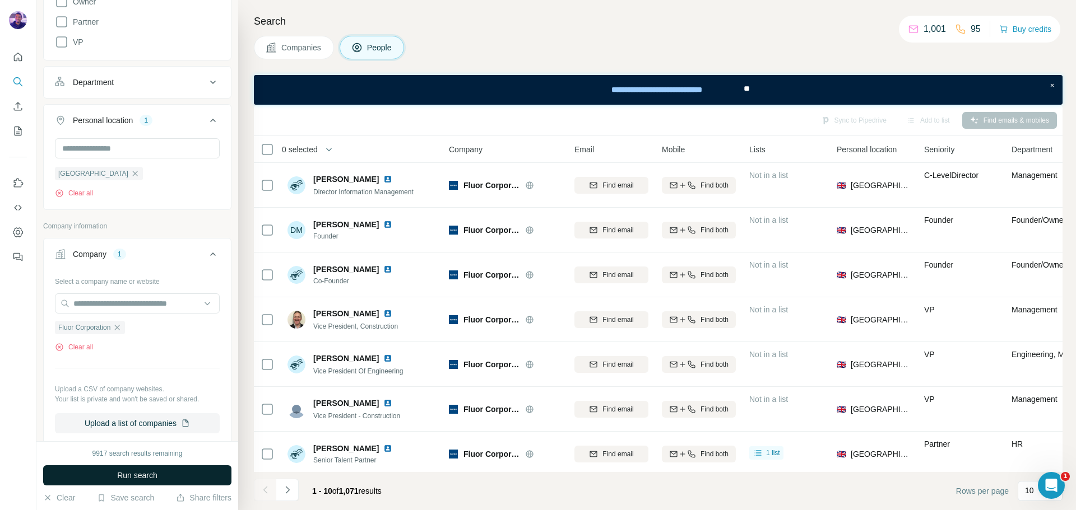
click at [108, 469] on button "Run search" at bounding box center [137, 476] width 188 height 20
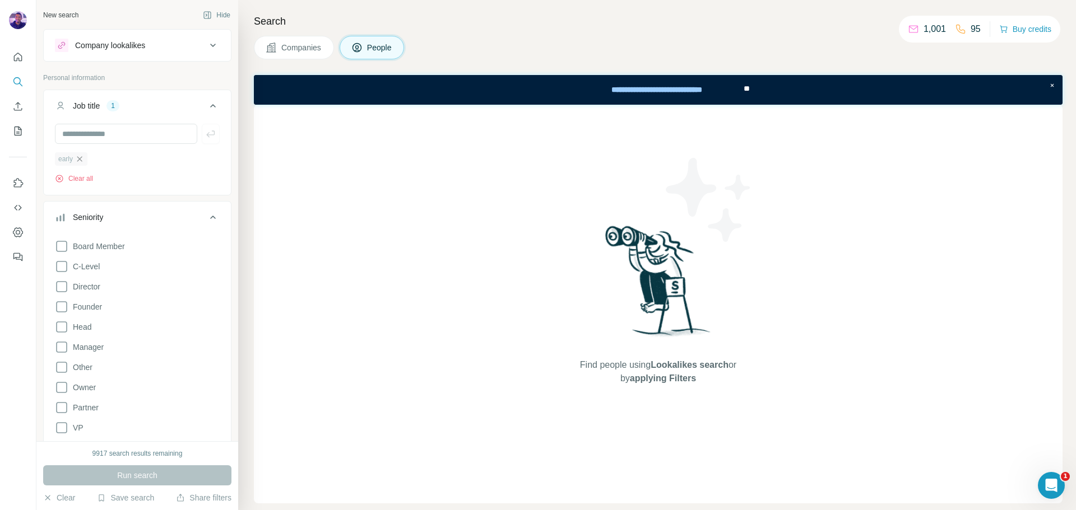
click at [84, 156] on icon "button" at bounding box center [79, 159] width 9 height 9
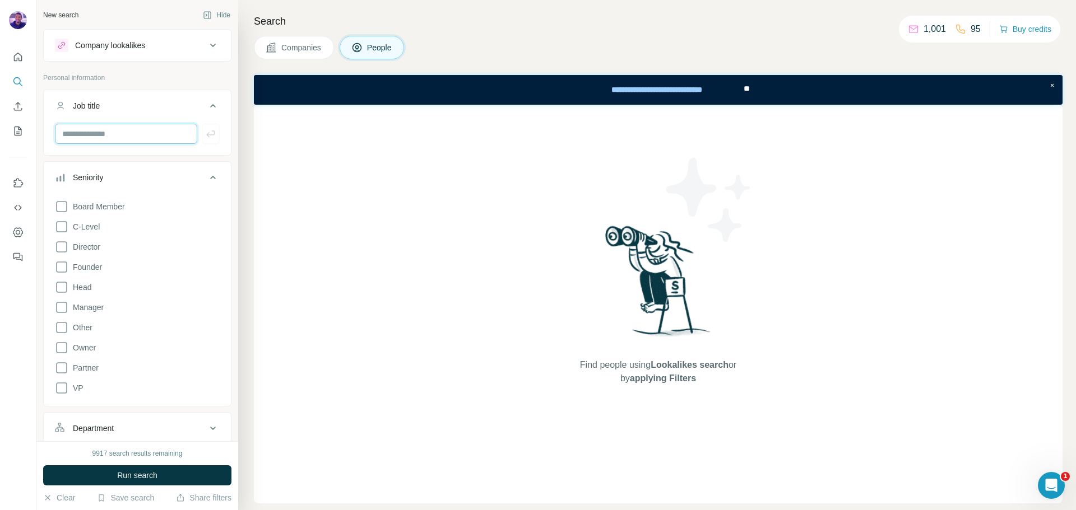
click at [85, 135] on input "text" at bounding box center [126, 134] width 142 height 20
type input "**"
click at [204, 139] on button "button" at bounding box center [211, 134] width 18 height 20
click at [201, 476] on button "Run search" at bounding box center [137, 476] width 188 height 20
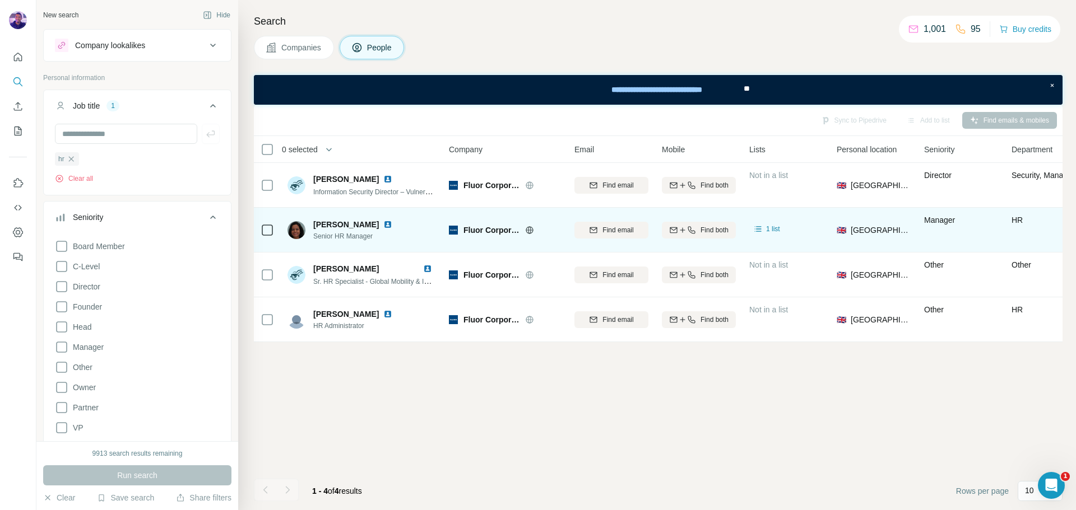
click at [383, 225] on img at bounding box center [387, 224] width 9 height 9
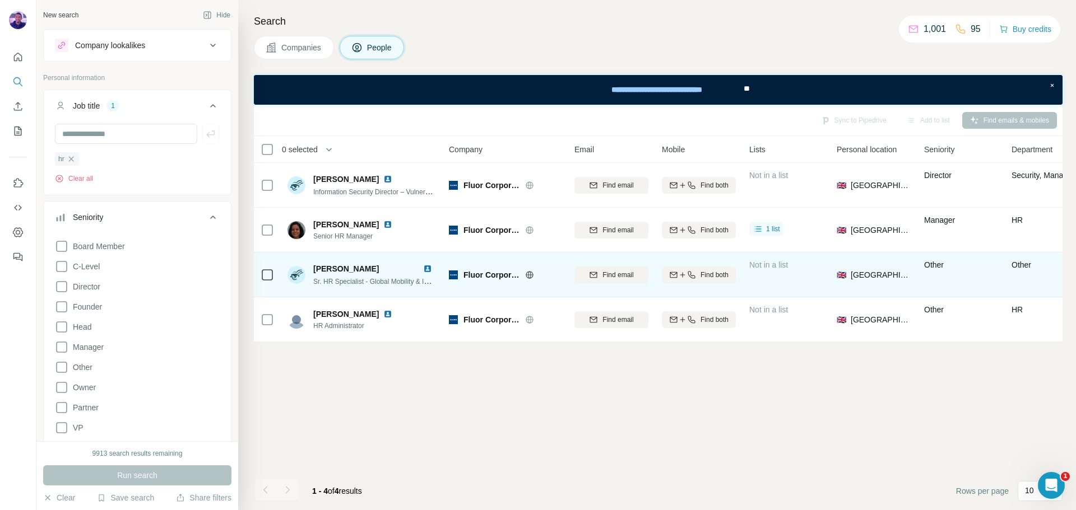
click at [429, 266] on img at bounding box center [427, 268] width 9 height 9
